Goal: Feedback & Contribution: Contribute content

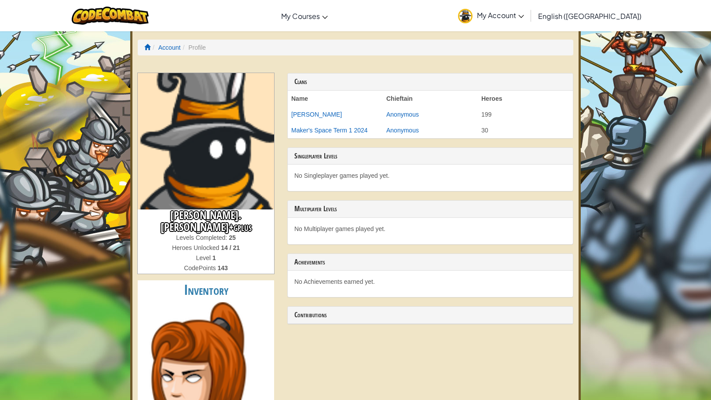
click at [208, 152] on img at bounding box center [206, 141] width 136 height 136
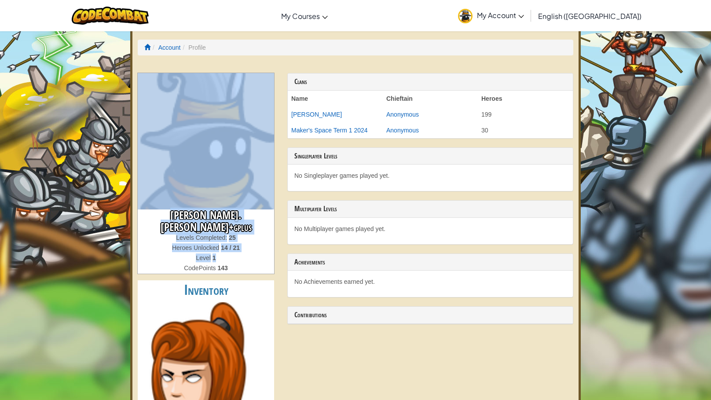
drag, startPoint x: 252, startPoint y: 243, endPoint x: 196, endPoint y: 188, distance: 78.4
click at [196, 188] on div "[PERSON_NAME].[PERSON_NAME]+gplus Levels Completed: 25 Heroes Unlocked 14 / 21 …" at bounding box center [206, 173] width 136 height 201
click at [240, 253] on div "Level 1" at bounding box center [206, 258] width 136 height 10
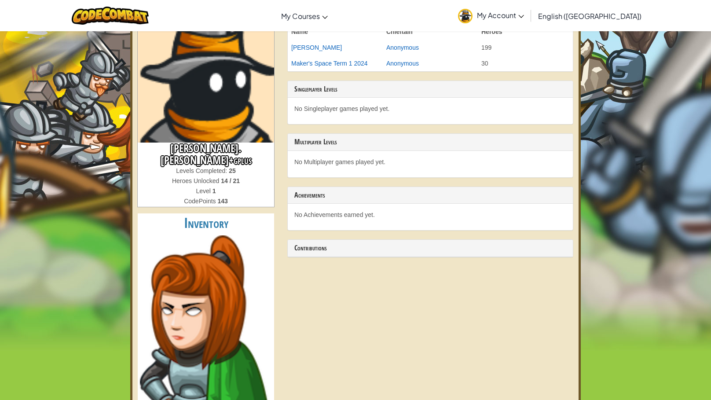
click at [258, 271] on img at bounding box center [206, 373] width 132 height 276
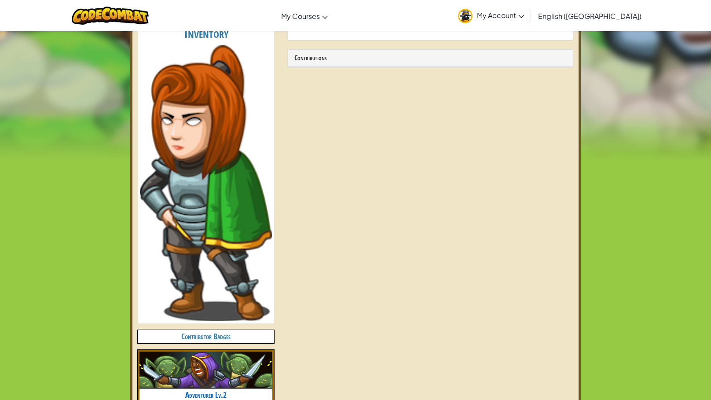
scroll to position [321, 0]
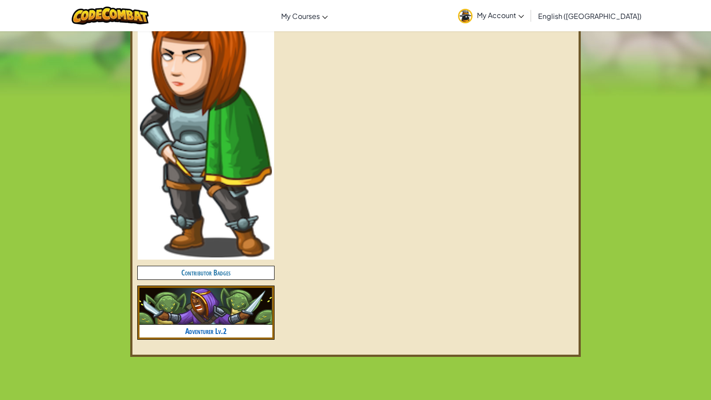
click at [221, 288] on img at bounding box center [205, 306] width 133 height 37
click at [214, 326] on link "Adventurer Lv.2" at bounding box center [205, 331] width 41 height 11
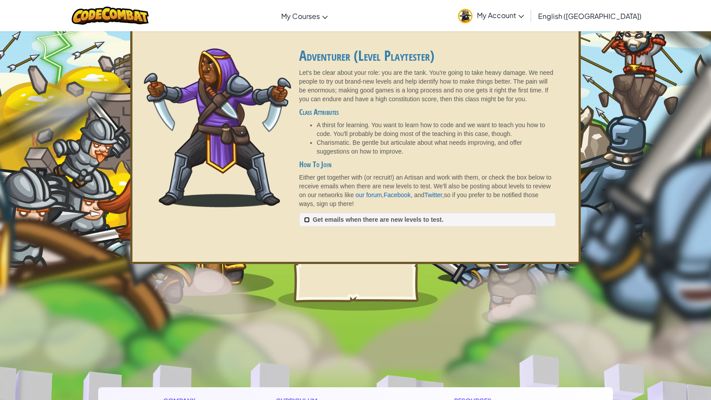
click at [305, 220] on input "Get emails when there are new levels to test. ✓ Saved" at bounding box center [307, 220] width 6 height 6
checkbox input "true"
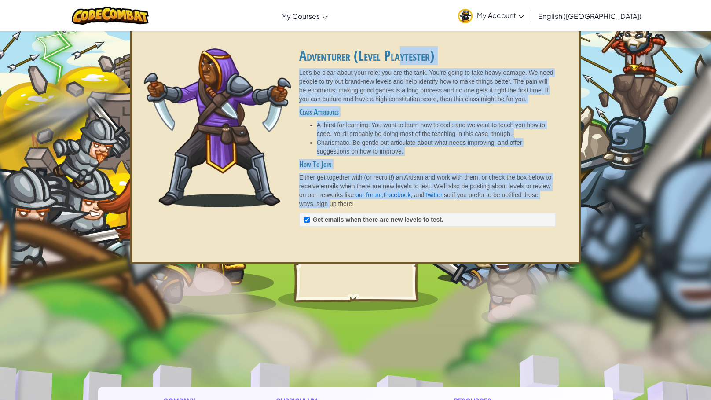
drag, startPoint x: 398, startPoint y: 59, endPoint x: 330, endPoint y: 203, distance: 159.8
click at [330, 203] on div "Adventurer (Level Playtester) Let's be clear about your role: you are the tank.…" at bounding box center [428, 150] width 292 height 205
